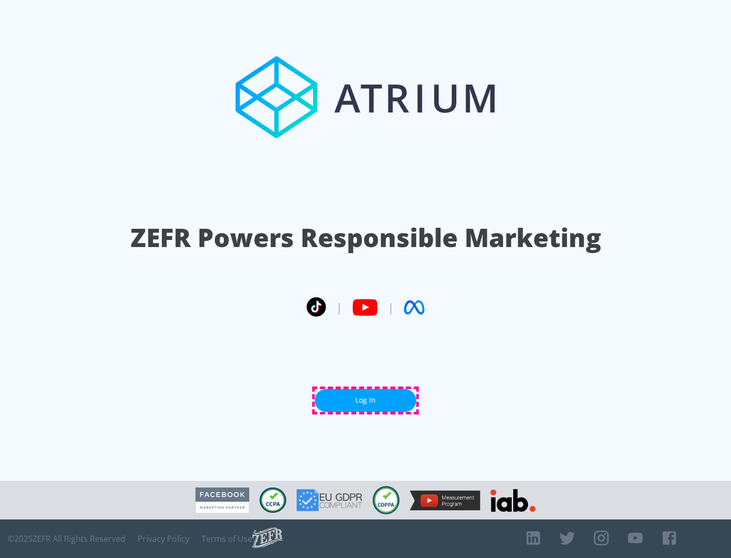
click at [365, 400] on link "Log In" at bounding box center [366, 400] width 102 height 23
